Goal: Complete application form

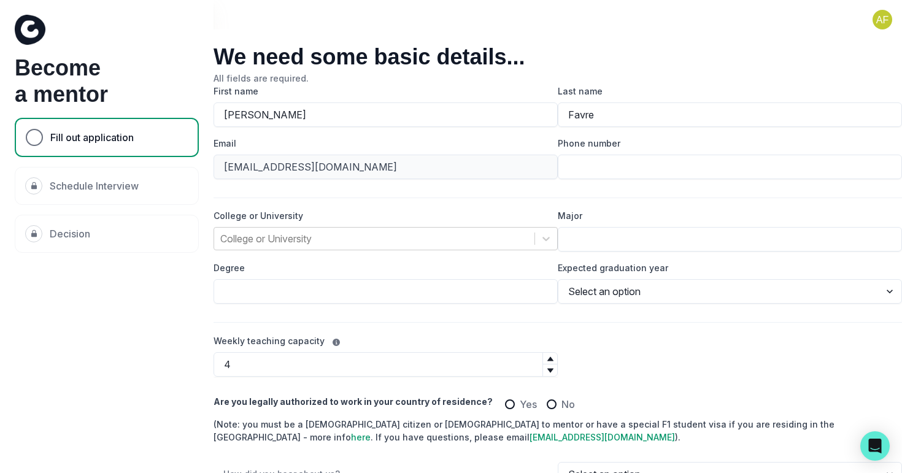
click at [879, 20] on button at bounding box center [882, 20] width 39 height 20
click at [581, 85] on label "Last name" at bounding box center [726, 91] width 337 height 13
click at [581, 102] on input "Favre" at bounding box center [730, 114] width 344 height 25
click at [583, 169] on input "Phone number" at bounding box center [730, 167] width 344 height 25
type input "9294101731"
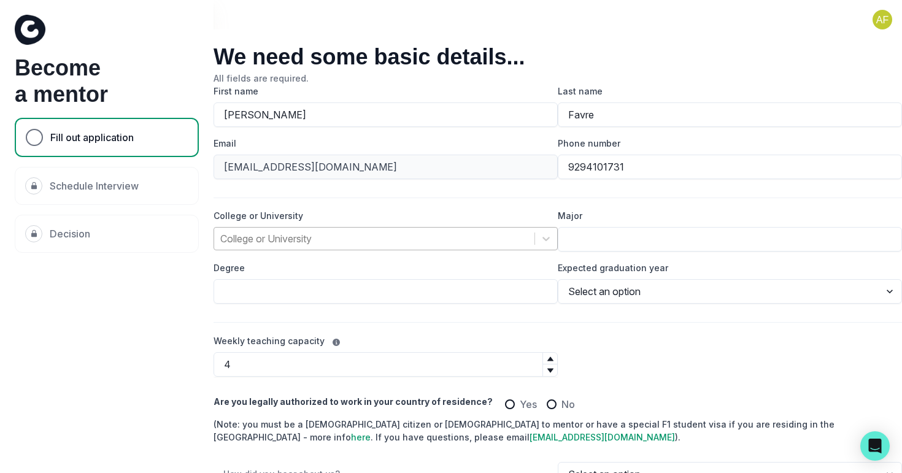
click at [471, 247] on div "College or University" at bounding box center [374, 239] width 320 height 22
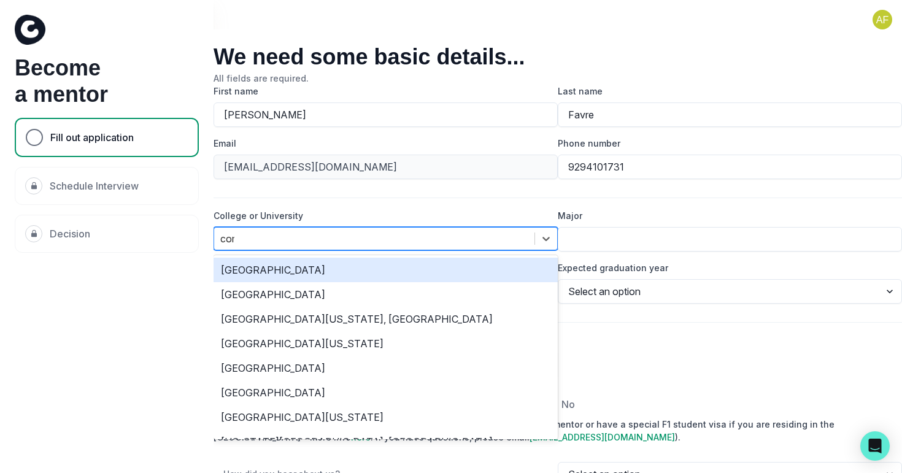
type input "corn"
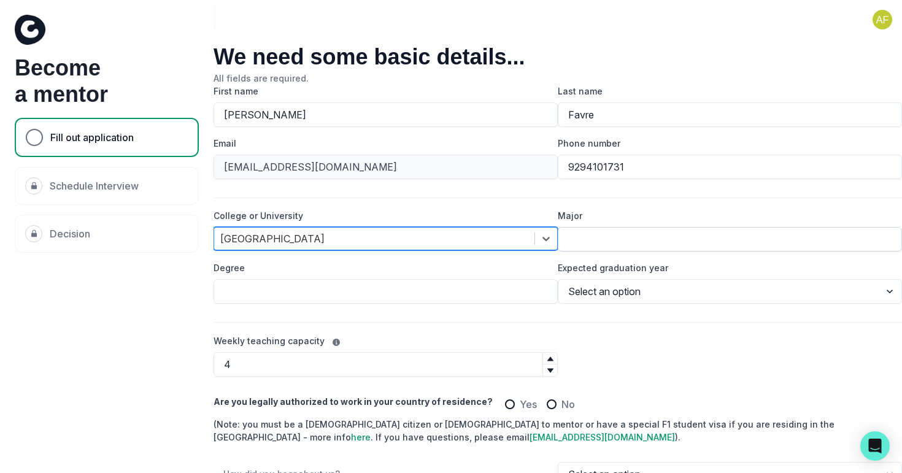
click at [616, 239] on input "Major" at bounding box center [730, 239] width 344 height 25
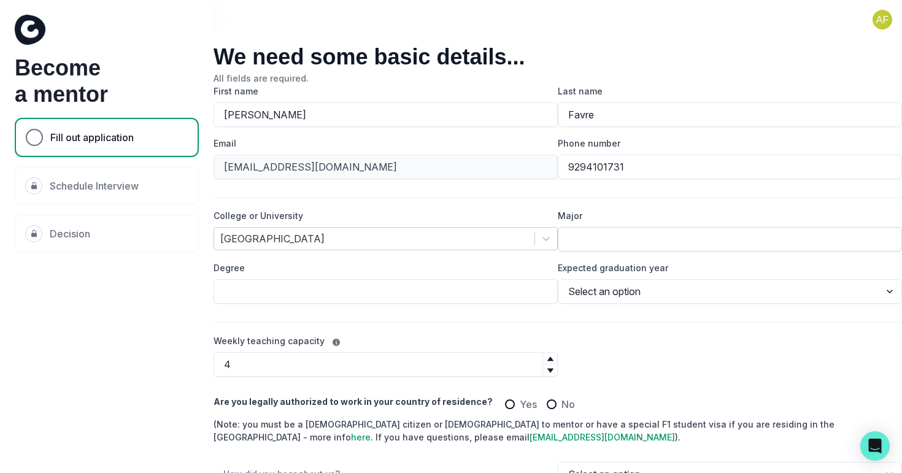
type input "Mechanical Engineering"
click at [635, 293] on select "Select an option 2020 2021 2022 2023 2024 2025 2026 2027 2028 2029" at bounding box center [730, 291] width 344 height 25
select select "2028"
click at [490, 283] on input "Degree" at bounding box center [385, 291] width 344 height 25
click at [490, 288] on input "Degree" at bounding box center [385, 291] width 344 height 25
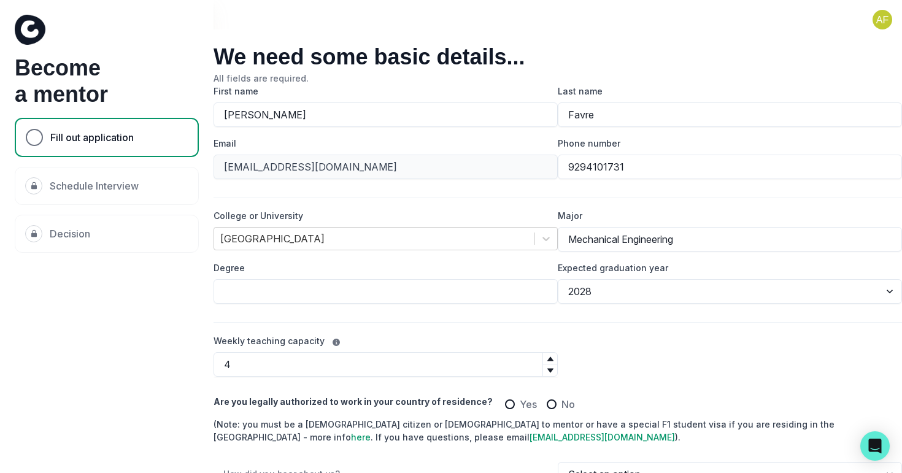
type input "Bachelor of Science"
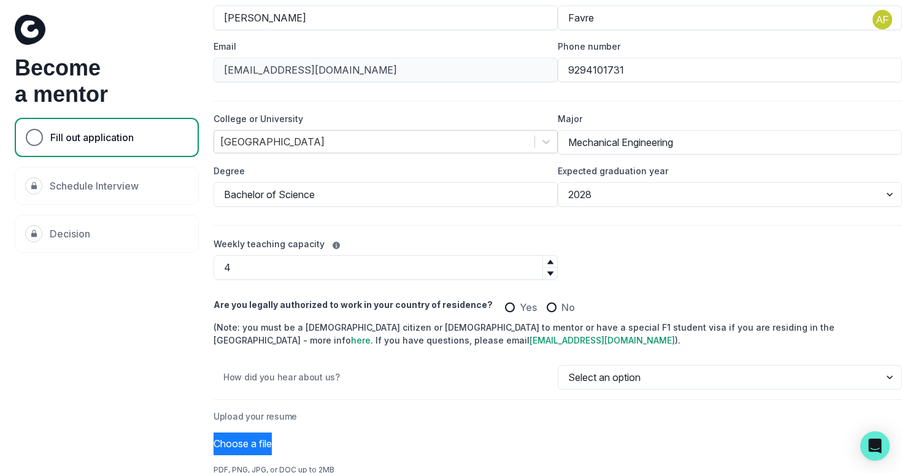
scroll to position [168, 0]
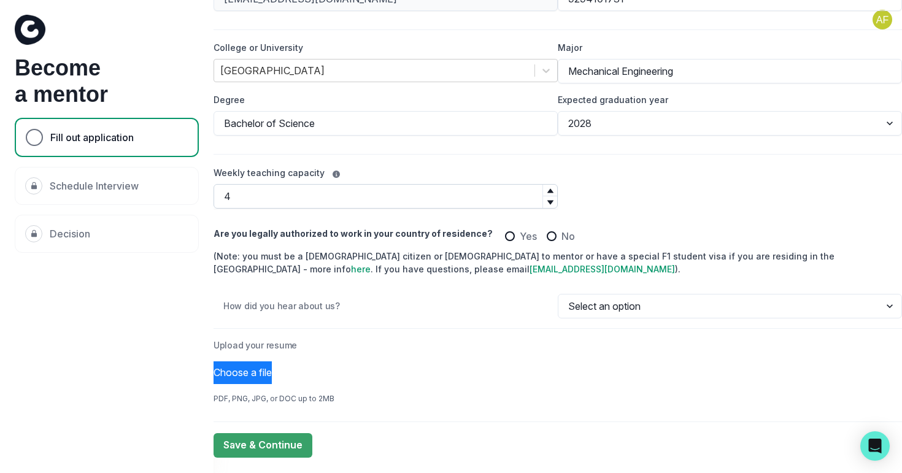
click at [367, 188] on input "4" at bounding box center [385, 196] width 344 height 25
click at [553, 191] on div "Weekly teaching capacity 4" at bounding box center [557, 187] width 688 height 43
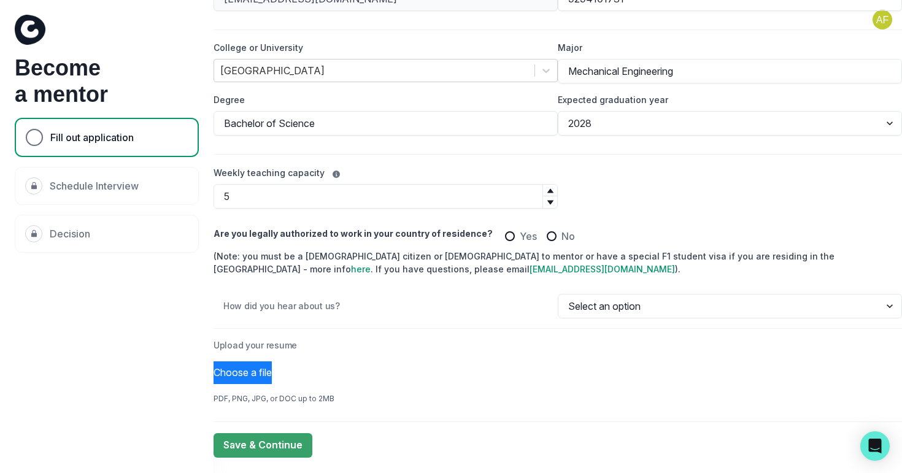
click at [547, 189] on icon at bounding box center [550, 190] width 7 height 7
click at [547, 201] on icon at bounding box center [550, 202] width 6 height 4
type input "3"
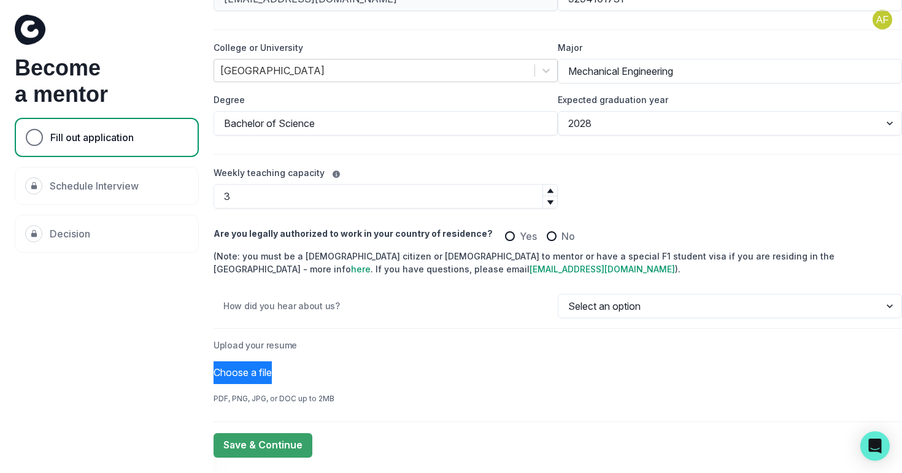
click at [547, 203] on icon at bounding box center [550, 202] width 6 height 4
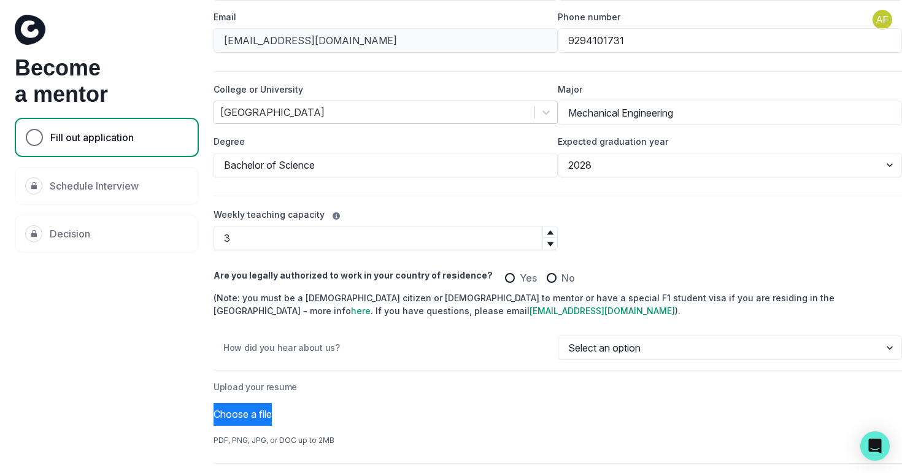
scroll to position [123, 0]
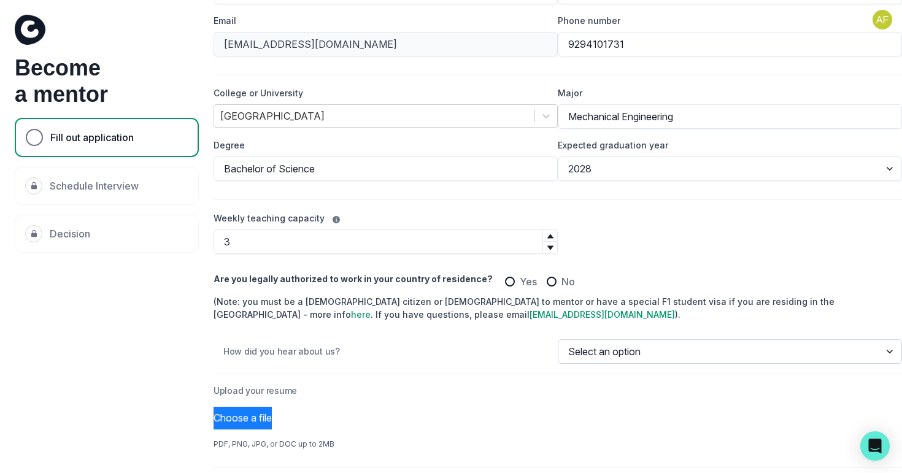
click at [613, 342] on select "Select an option Email Instagram LinkedIn Tiktok Google Friend University Club …" at bounding box center [730, 351] width 344 height 25
select select "Friend"
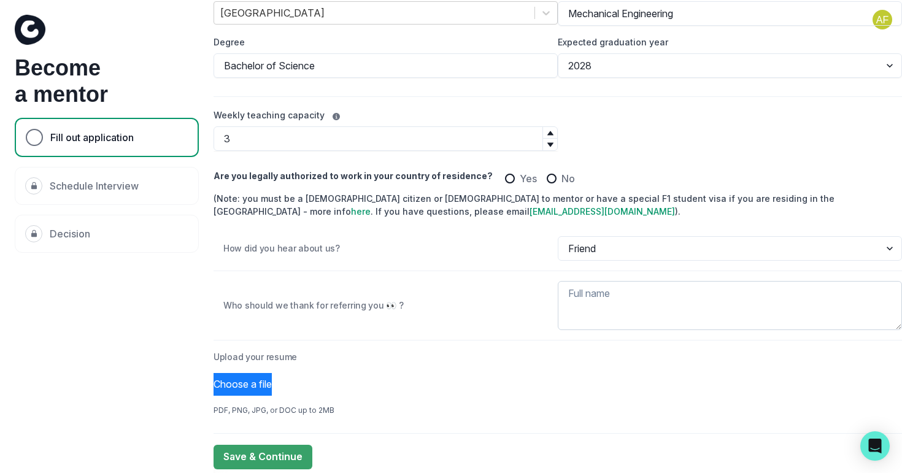
scroll to position [246, 0]
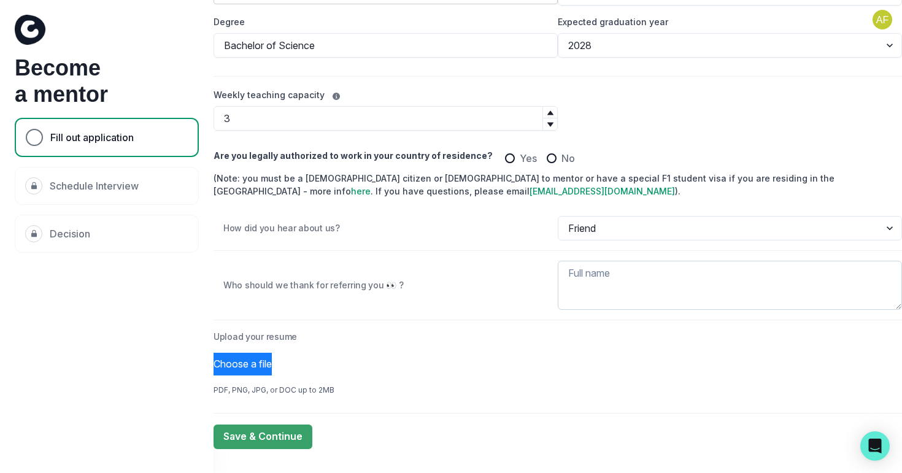
click at [593, 279] on textarea at bounding box center [730, 285] width 344 height 49
type textarea "[PERSON_NAME]"
click at [511, 249] on div "How did you hear about us? Select an option Email Instagram LinkedIn Tiktok Goo…" at bounding box center [557, 238] width 688 height 45
click at [520, 153] on span "Yes" at bounding box center [528, 158] width 17 height 15
click at [505, 158] on input "Yes" at bounding box center [504, 158] width 1 height 1
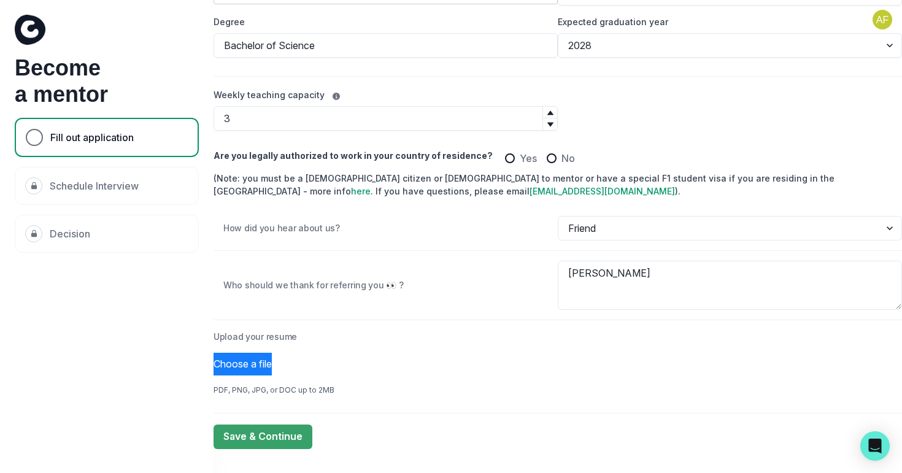
radio input "true"
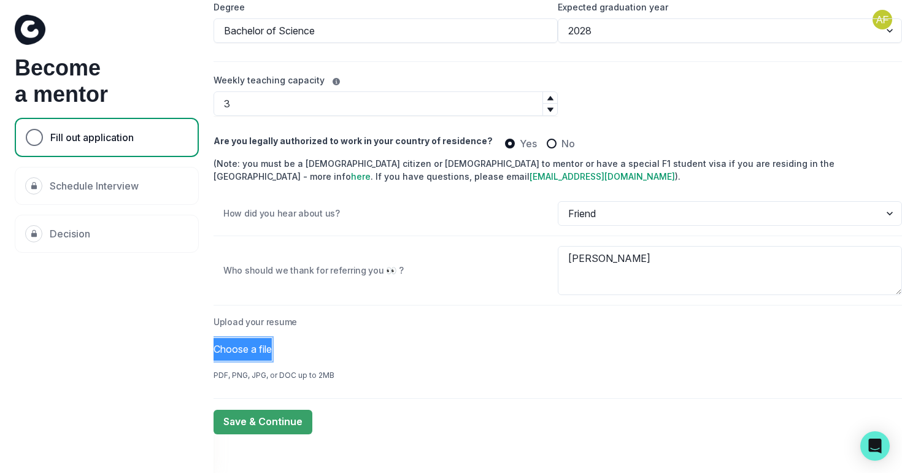
click at [272, 342] on button "Choose a file" at bounding box center [242, 349] width 58 height 23
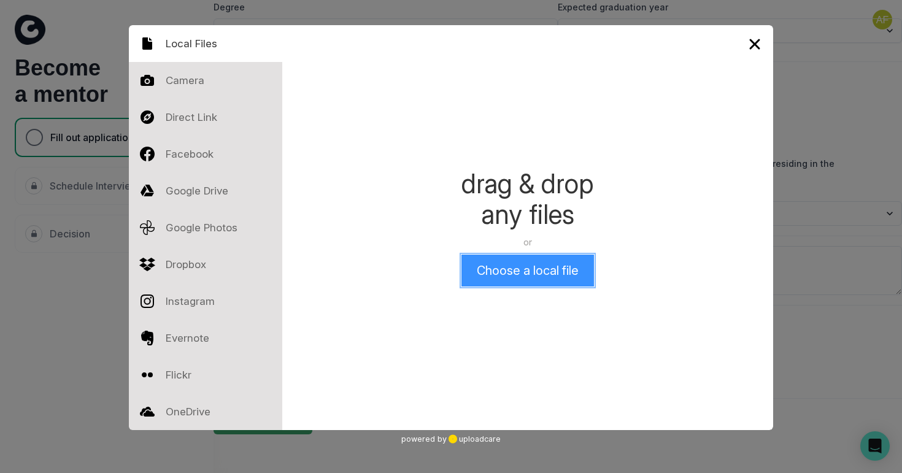
click at [475, 270] on button "Choose a local file" at bounding box center [527, 271] width 133 height 32
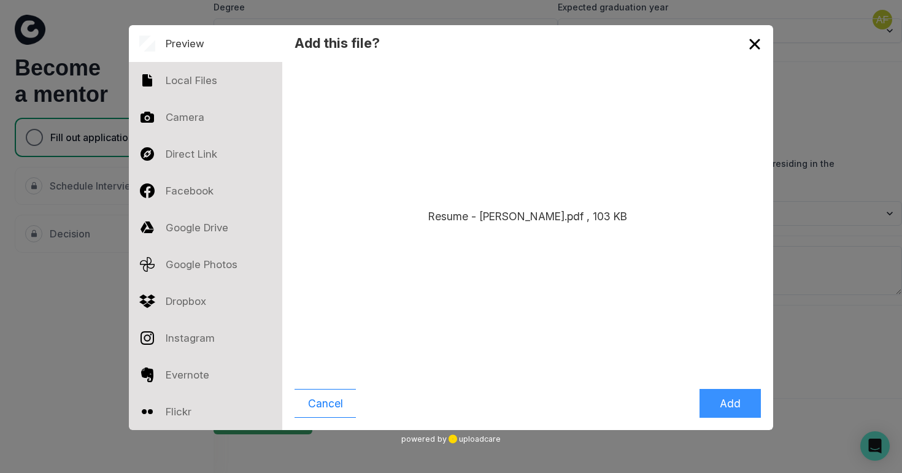
click at [719, 404] on button "Add" at bounding box center [729, 403] width 61 height 29
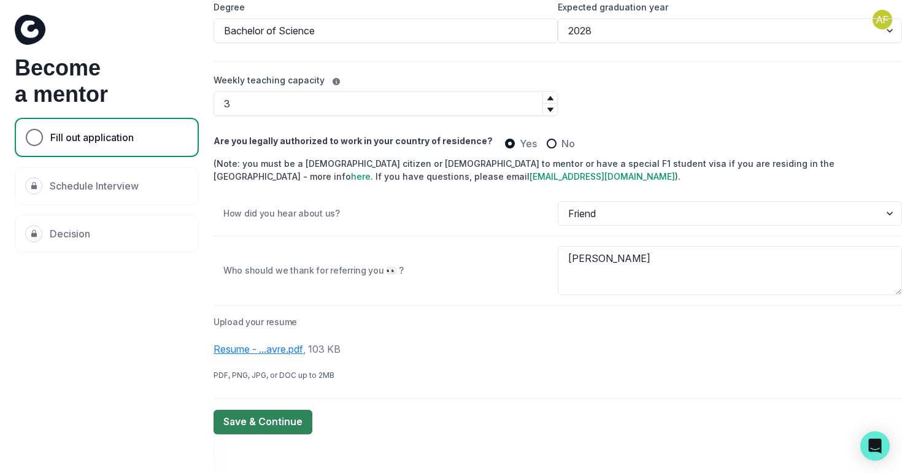
click at [274, 426] on button "Save & Continue" at bounding box center [262, 422] width 99 height 25
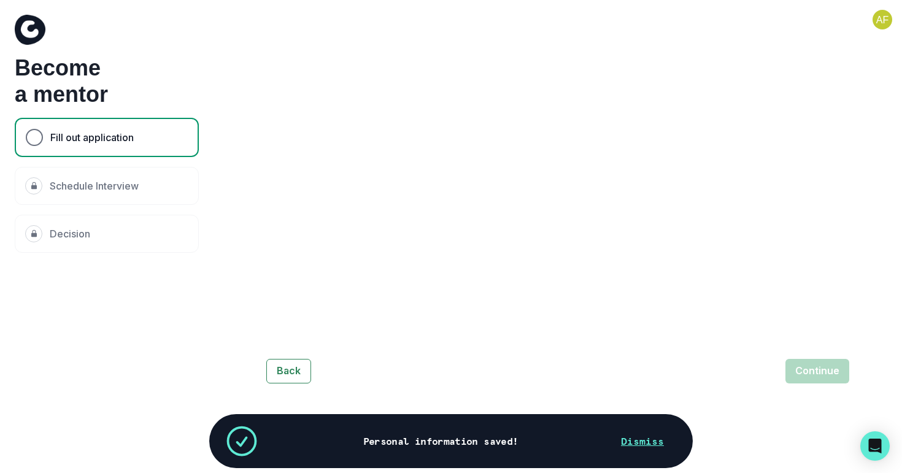
scroll to position [58, 0]
